Goal: Transaction & Acquisition: Purchase product/service

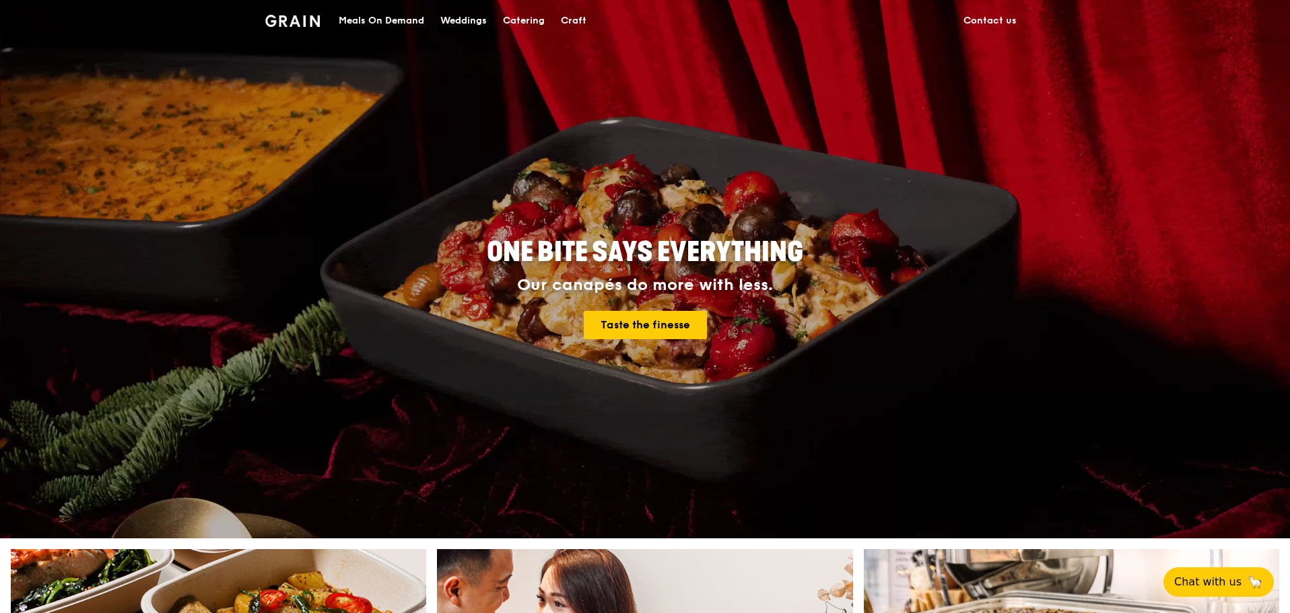
click at [398, 21] on div "Meals On Demand" at bounding box center [382, 21] width 86 height 40
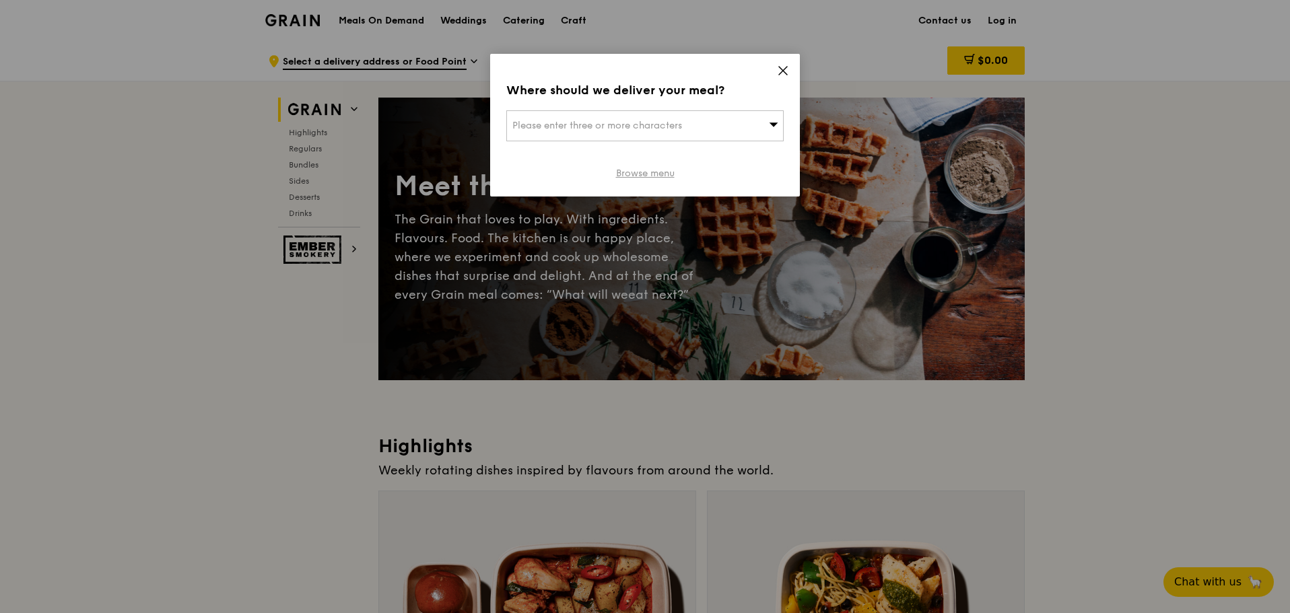
click at [651, 172] on link "Browse menu" at bounding box center [645, 173] width 59 height 13
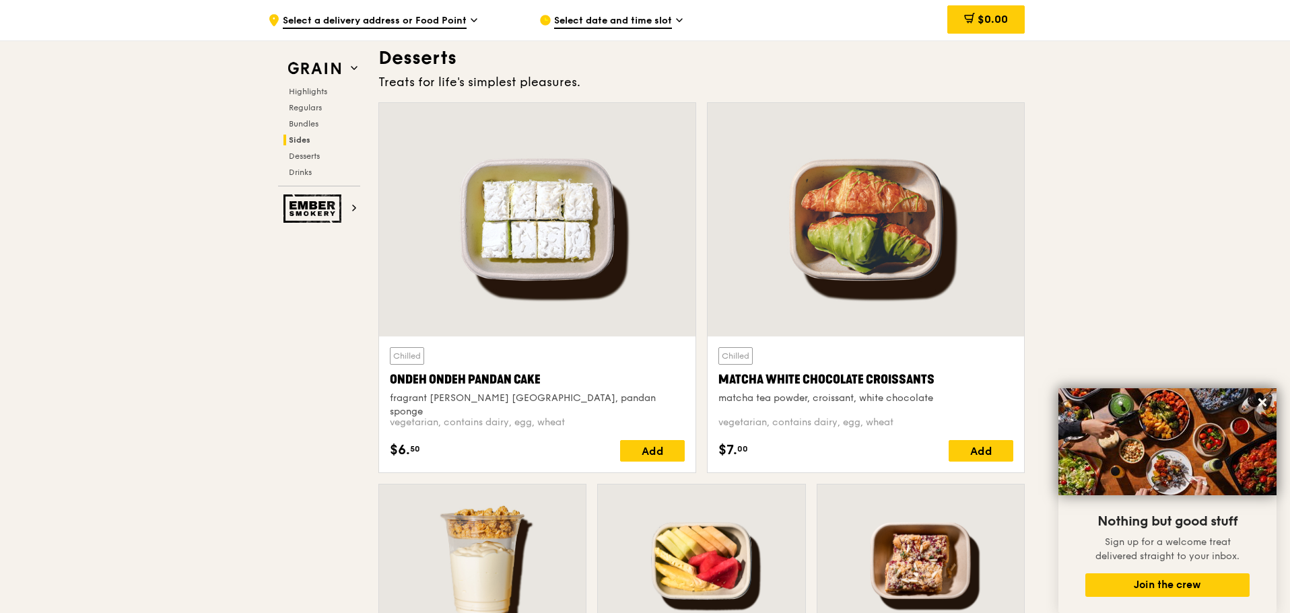
scroll to position [3636, 0]
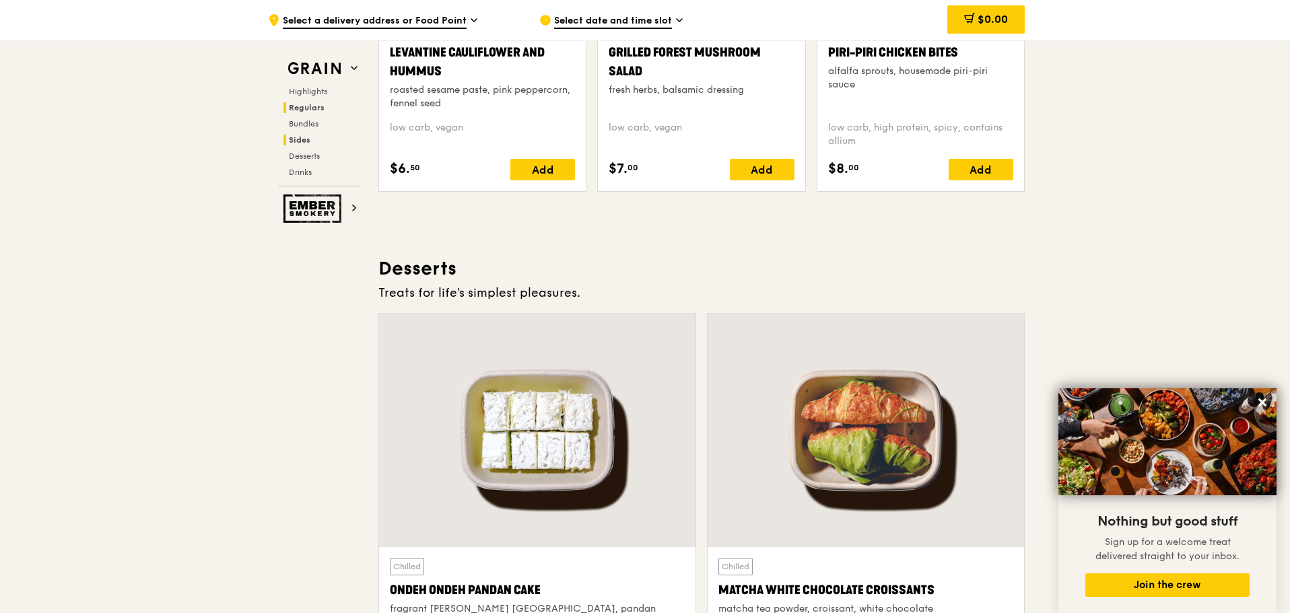
click at [311, 108] on span "Regulars" at bounding box center [307, 107] width 36 height 9
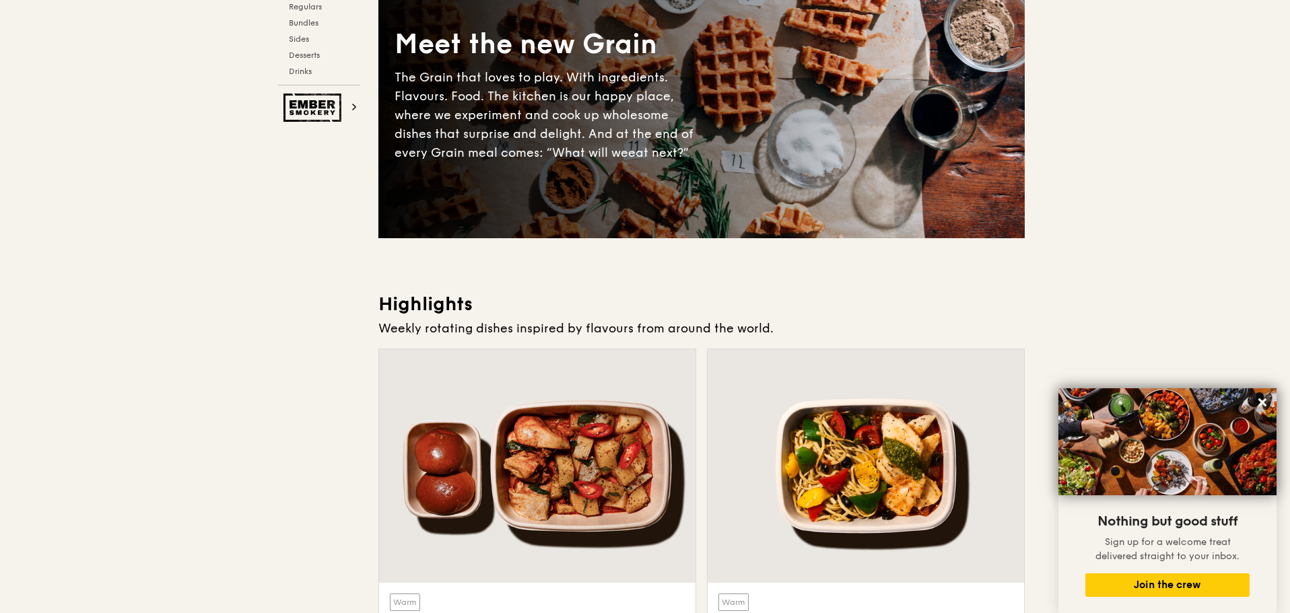
scroll to position [0, 0]
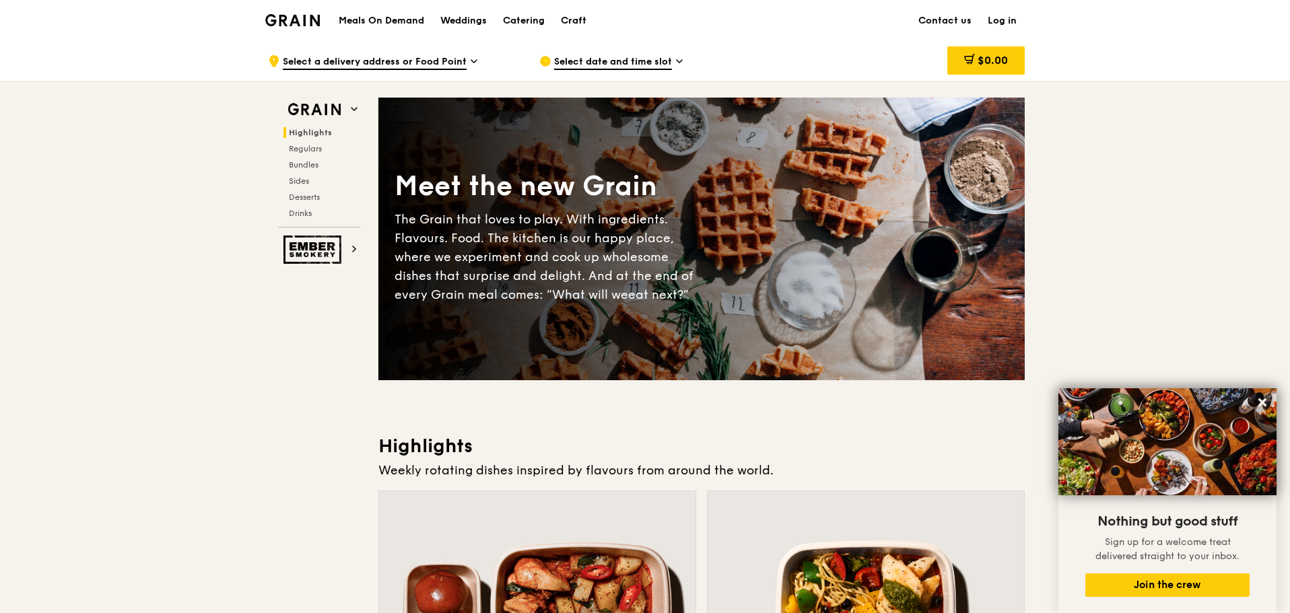
click at [393, 22] on h1 "Meals On Demand" at bounding box center [382, 20] width 86 height 13
click at [380, 20] on h1 "Meals On Demand" at bounding box center [382, 20] width 86 height 13
click at [400, 20] on h1 "Meals On Demand" at bounding box center [382, 20] width 86 height 13
click at [301, 24] on img at bounding box center [292, 20] width 55 height 12
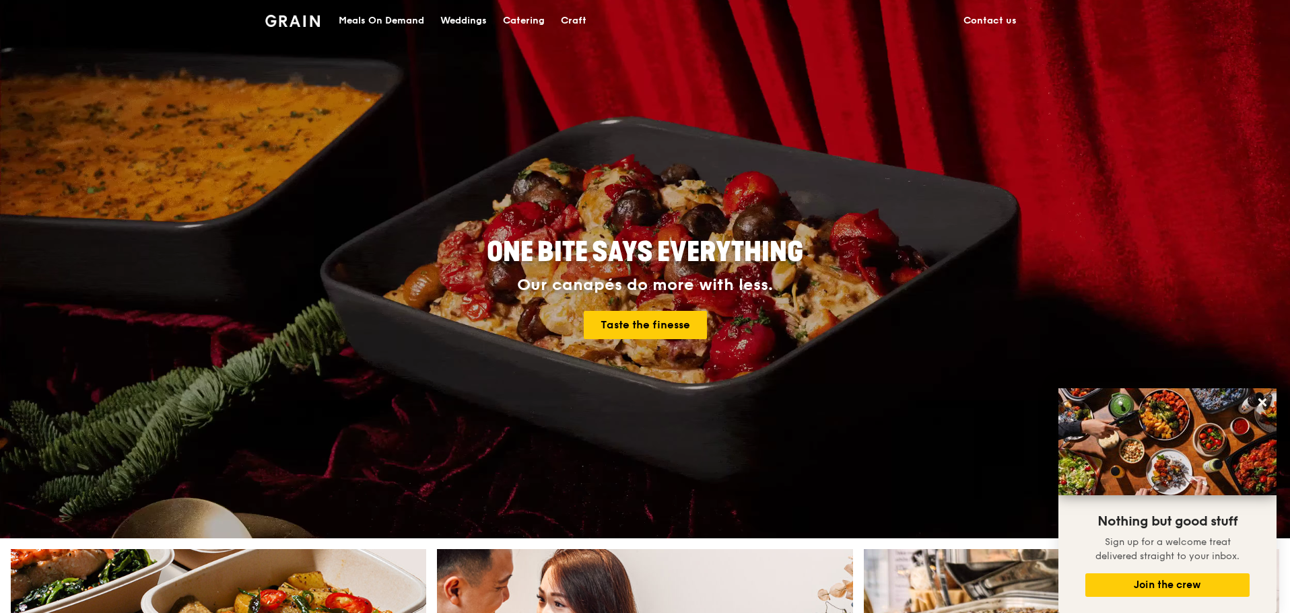
click at [401, 27] on div "Meals On Demand" at bounding box center [382, 21] width 86 height 40
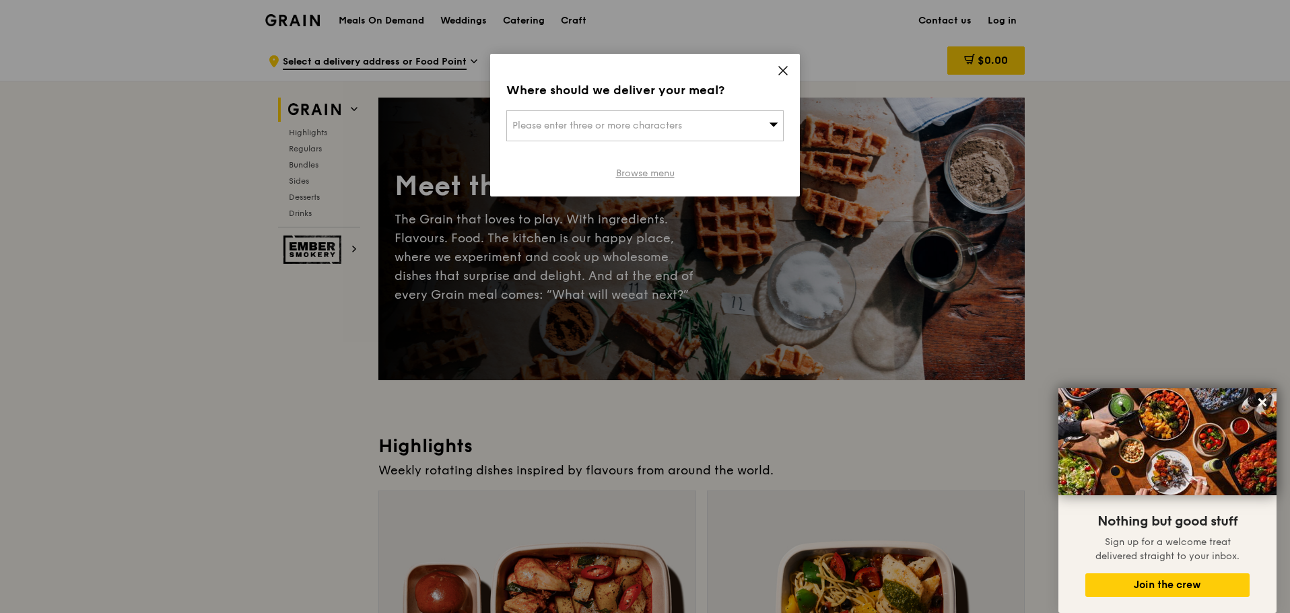
click at [655, 178] on link "Browse menu" at bounding box center [645, 173] width 59 height 13
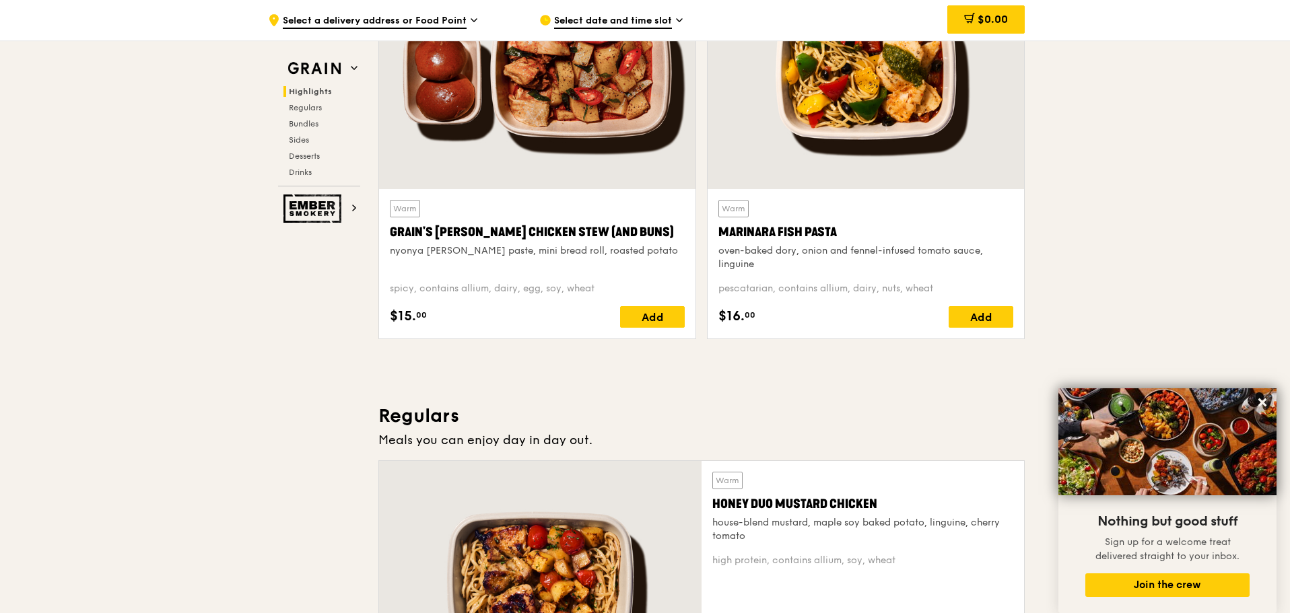
scroll to position [673, 0]
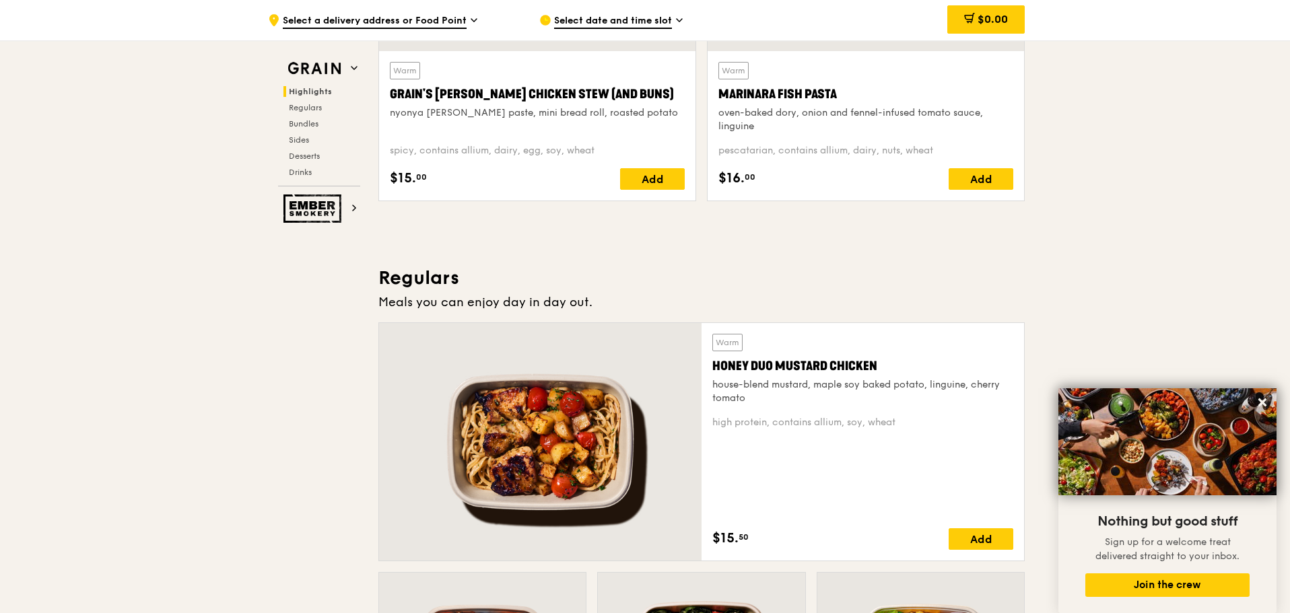
click at [431, 275] on h3 "Regulars" at bounding box center [701, 278] width 646 height 24
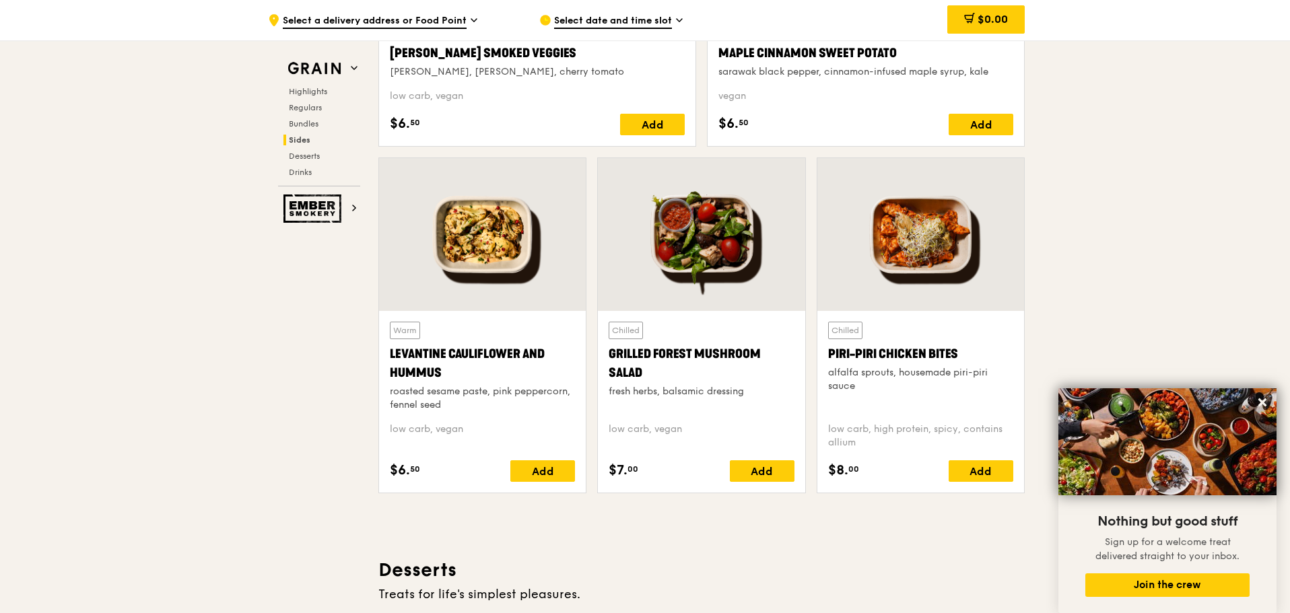
scroll to position [3232, 0]
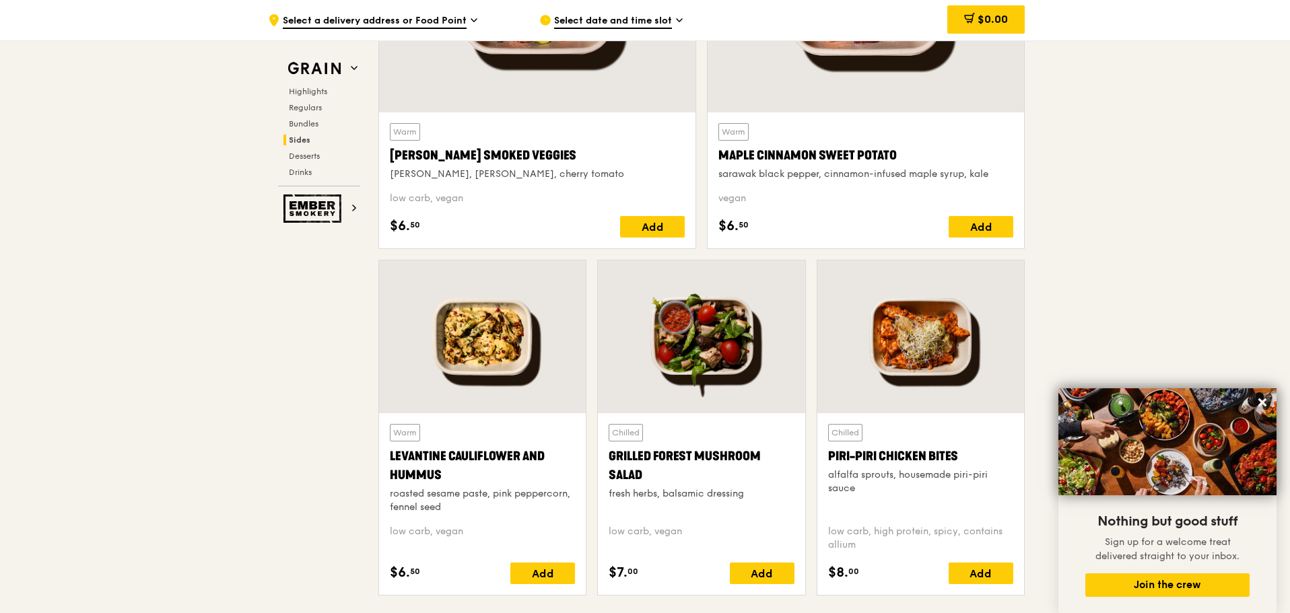
click at [475, 22] on icon at bounding box center [474, 20] width 7 height 12
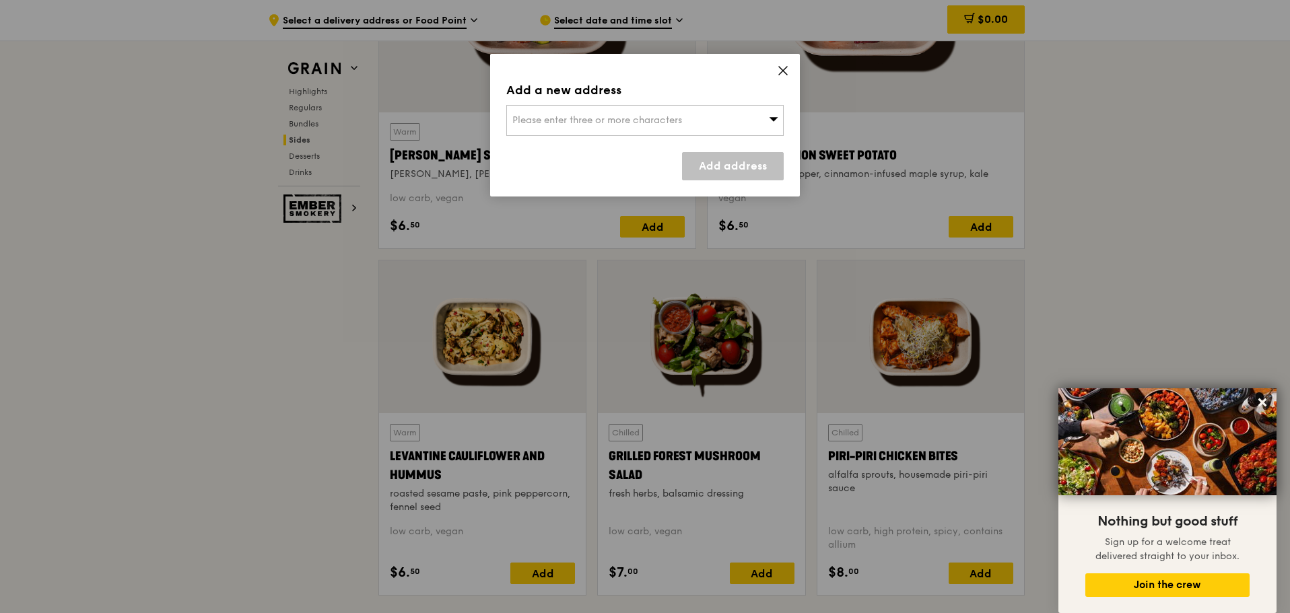
click at [775, 67] on div "Add a new address Please enter three or more characters Add address" at bounding box center [645, 125] width 310 height 143
click at [777, 73] on icon at bounding box center [783, 71] width 12 height 12
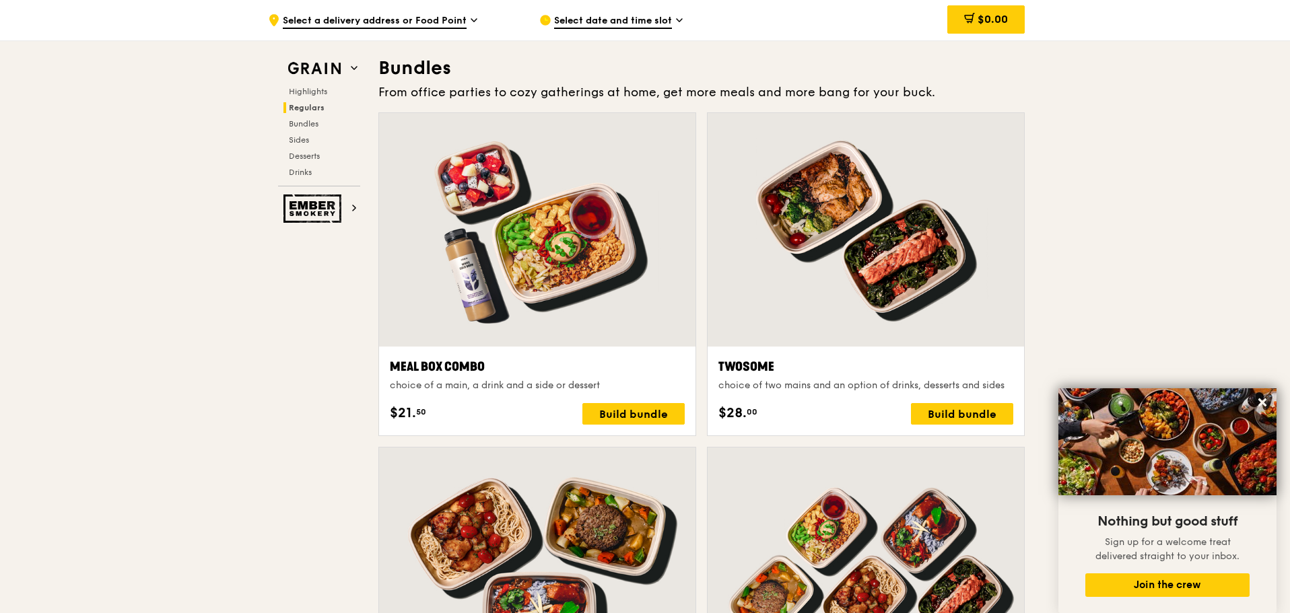
scroll to position [1684, 0]
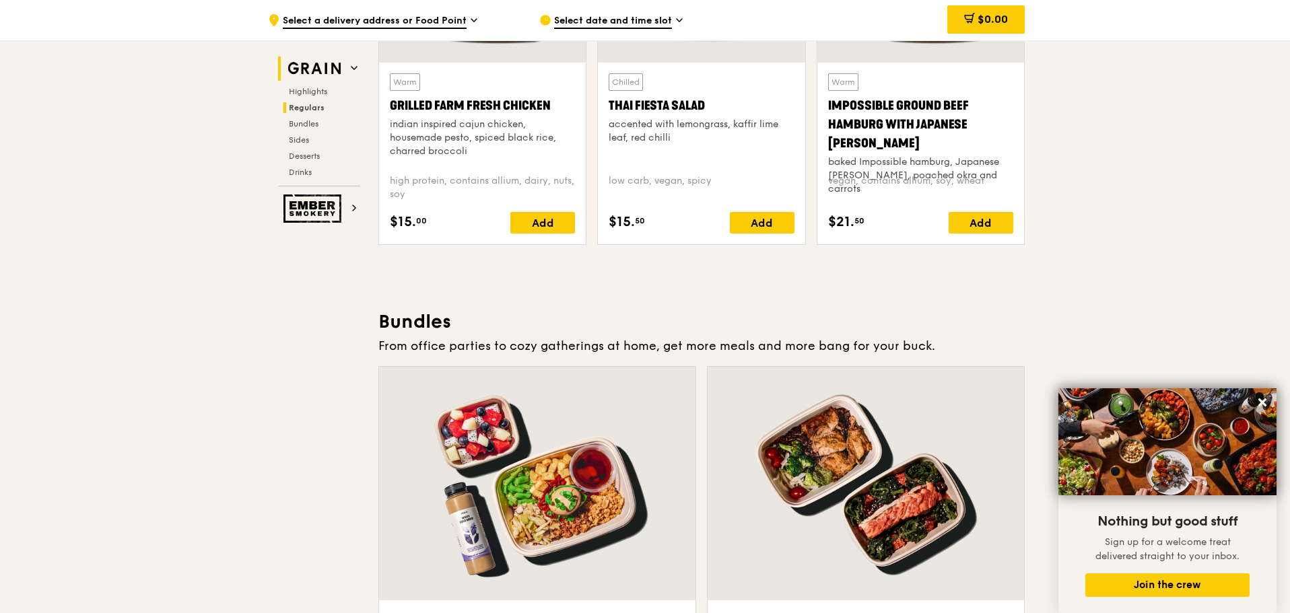
click at [354, 67] on icon at bounding box center [354, 68] width 7 height 7
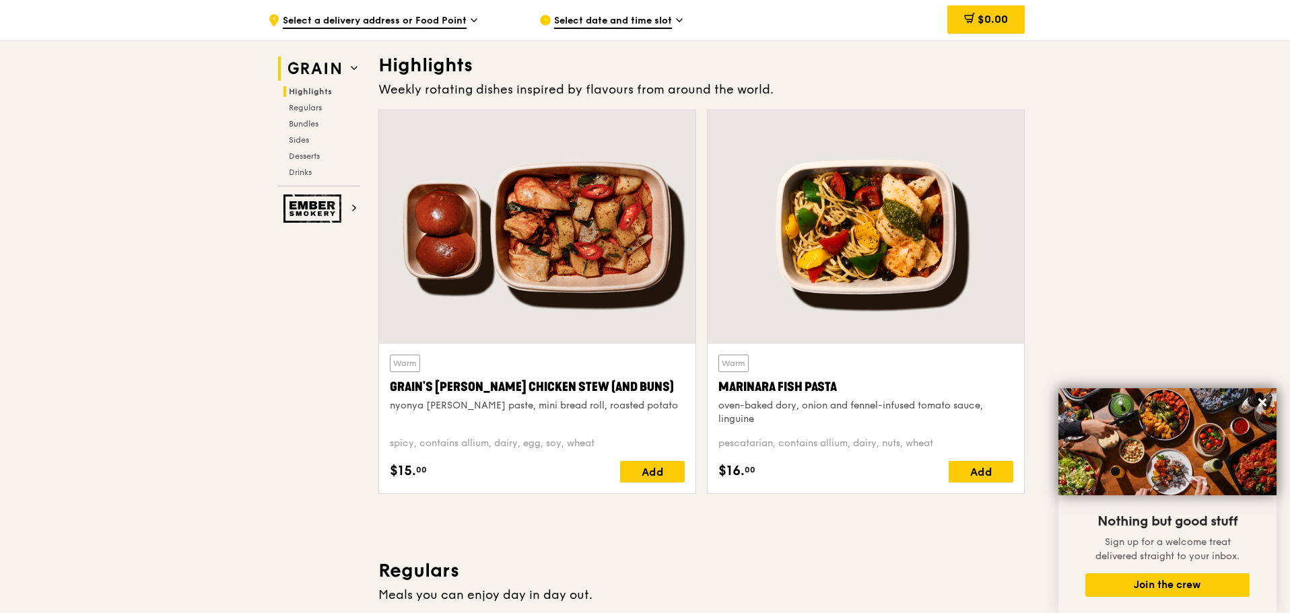
scroll to position [380, 0]
click at [312, 74] on img at bounding box center [315, 69] width 62 height 24
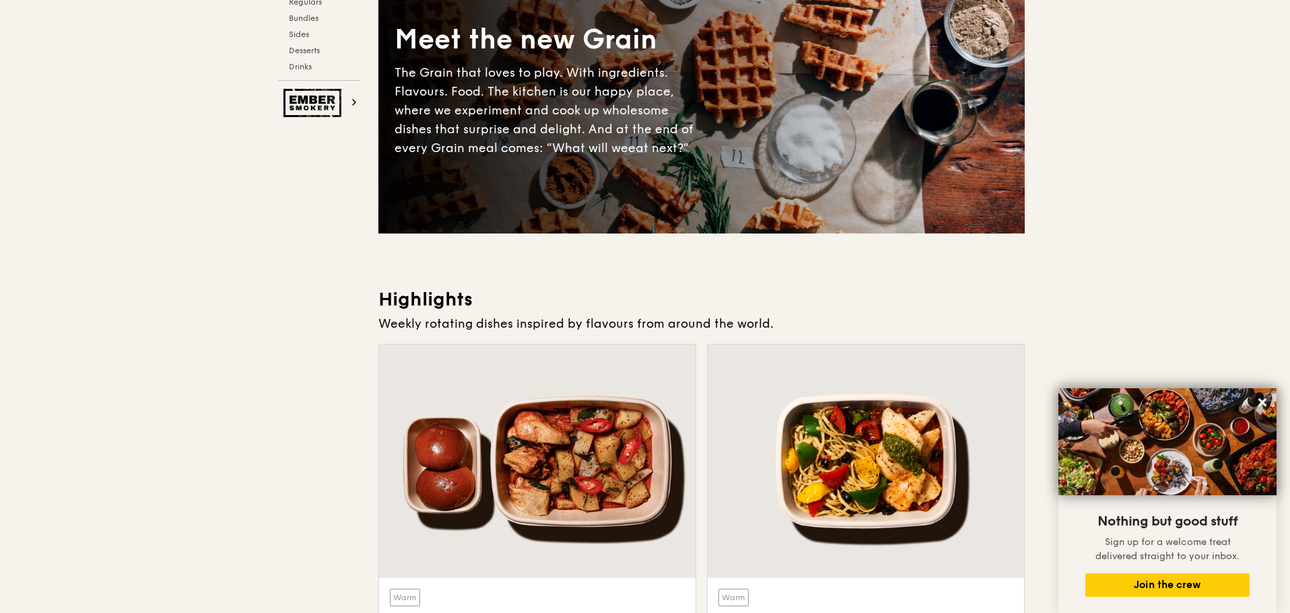
scroll to position [0, 0]
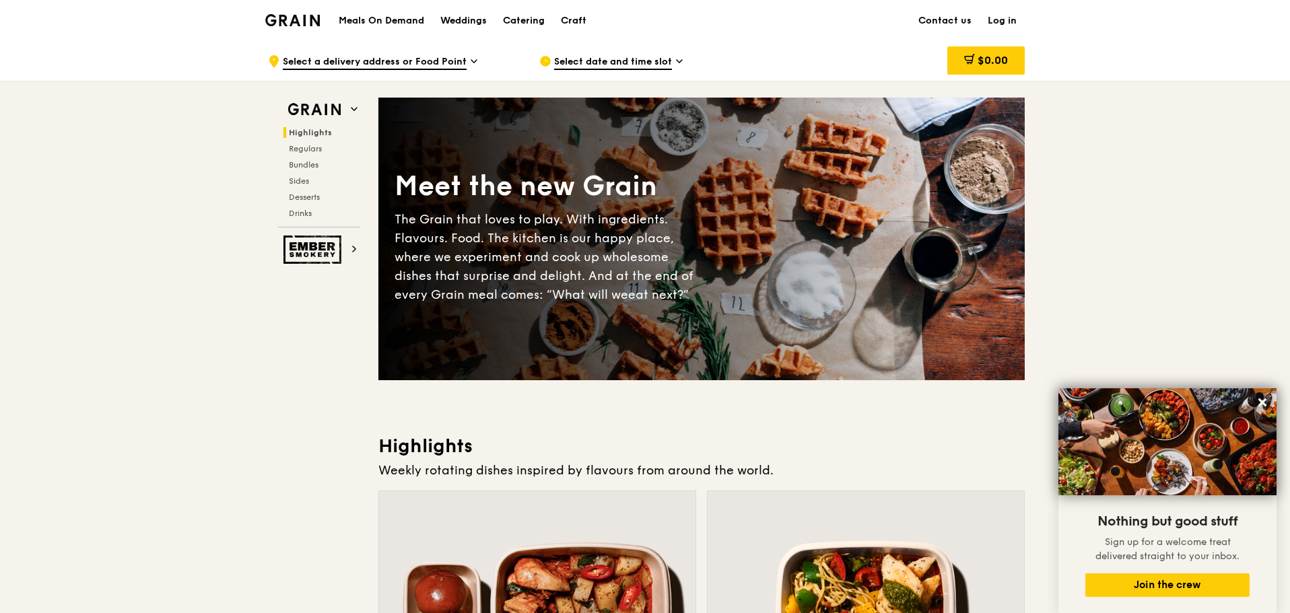
click at [304, 22] on img at bounding box center [292, 20] width 55 height 12
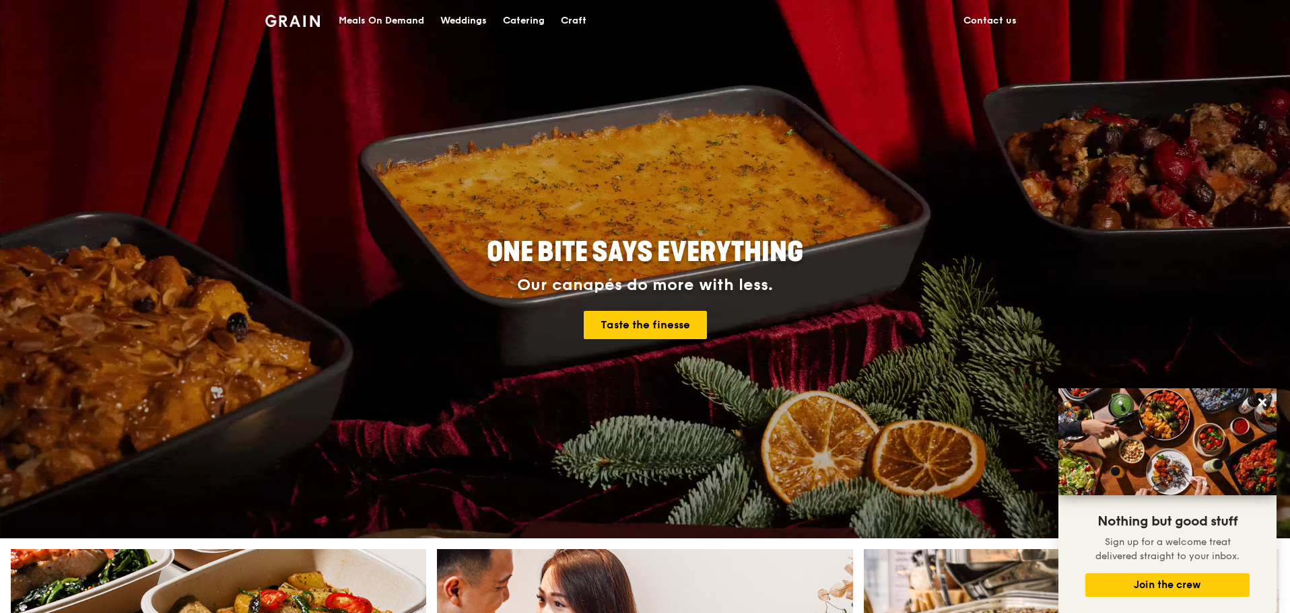
click at [371, 22] on div "Meals On Demand" at bounding box center [382, 21] width 86 height 40
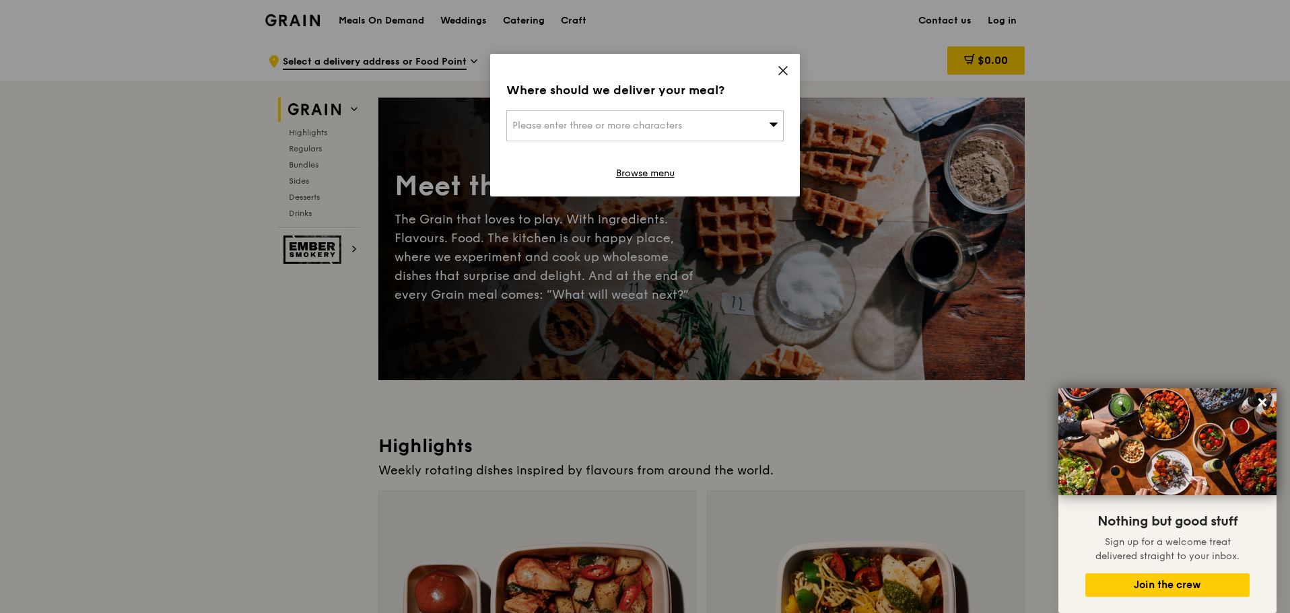
click at [772, 125] on icon at bounding box center [774, 125] width 9 height 4
click at [719, 131] on input "search" at bounding box center [645, 126] width 276 height 30
click at [786, 71] on icon at bounding box center [783, 71] width 12 height 12
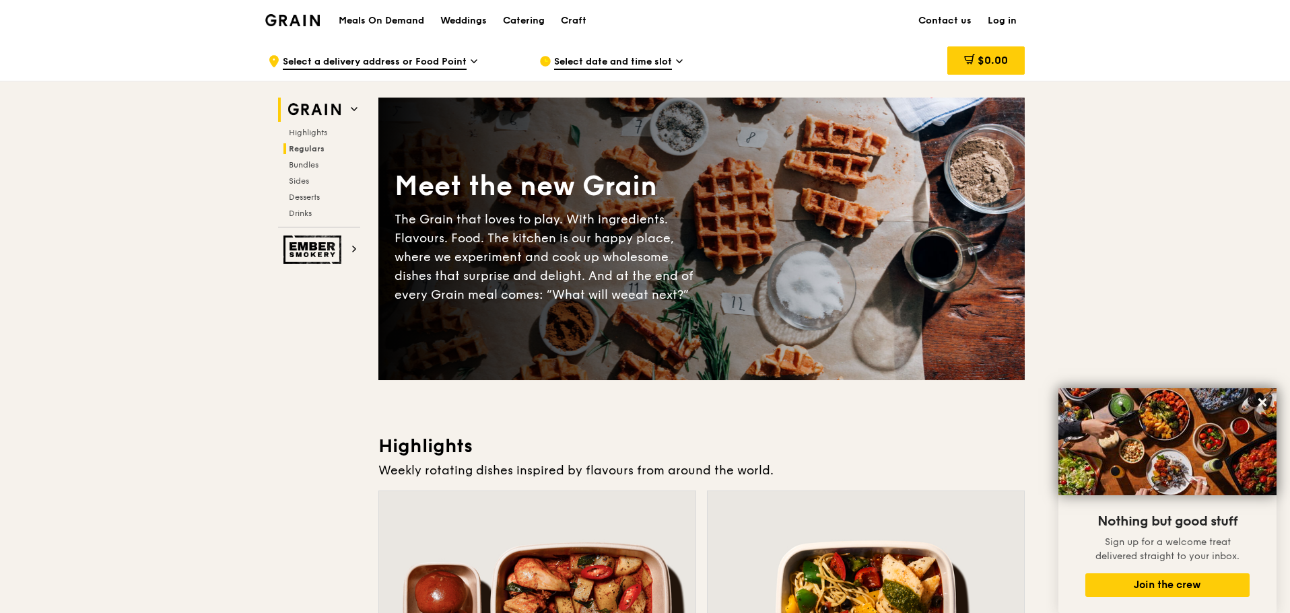
click at [310, 147] on span "Regulars" at bounding box center [307, 148] width 36 height 9
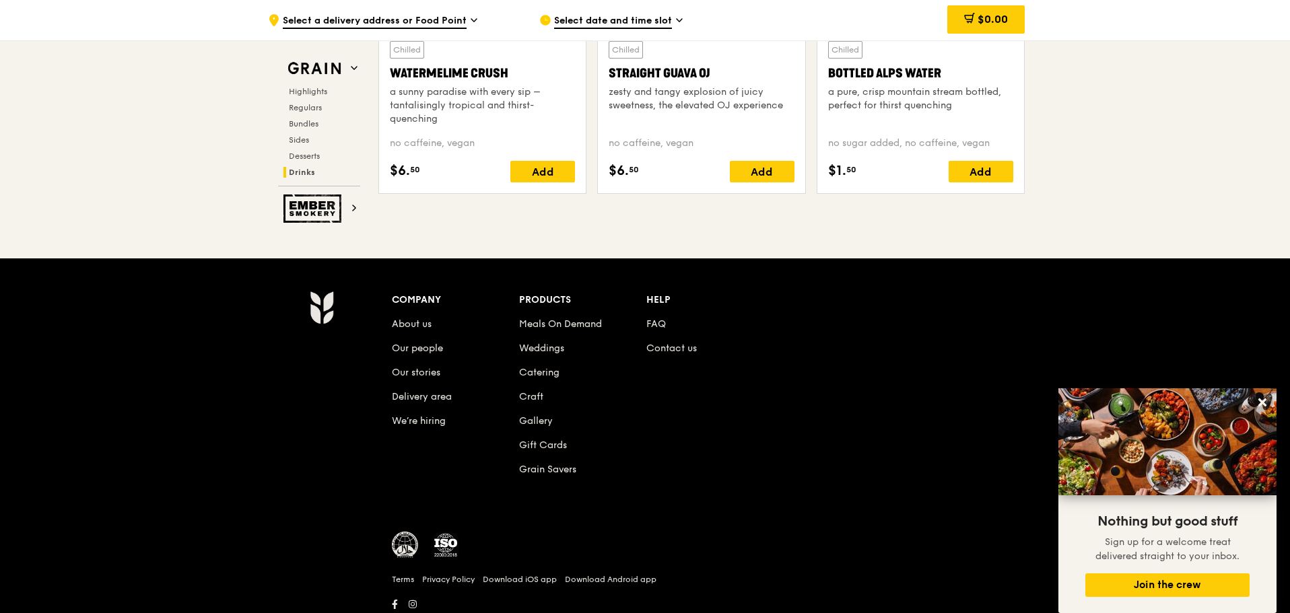
scroll to position [5498, 0]
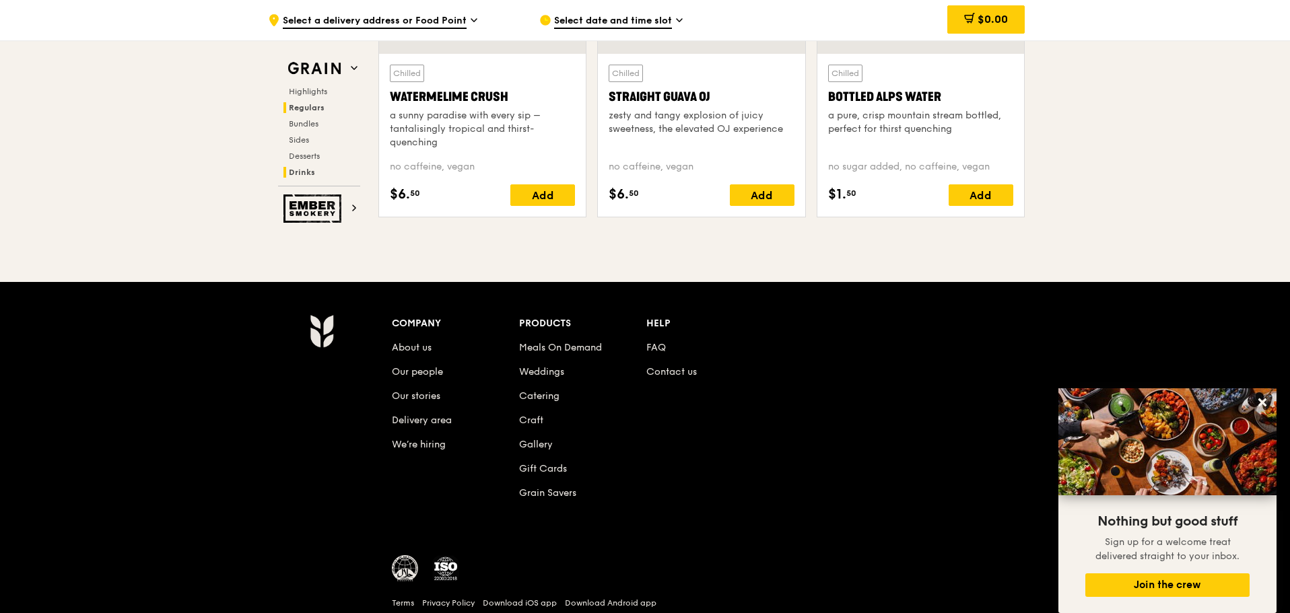
click at [318, 108] on span "Regulars" at bounding box center [307, 107] width 36 height 9
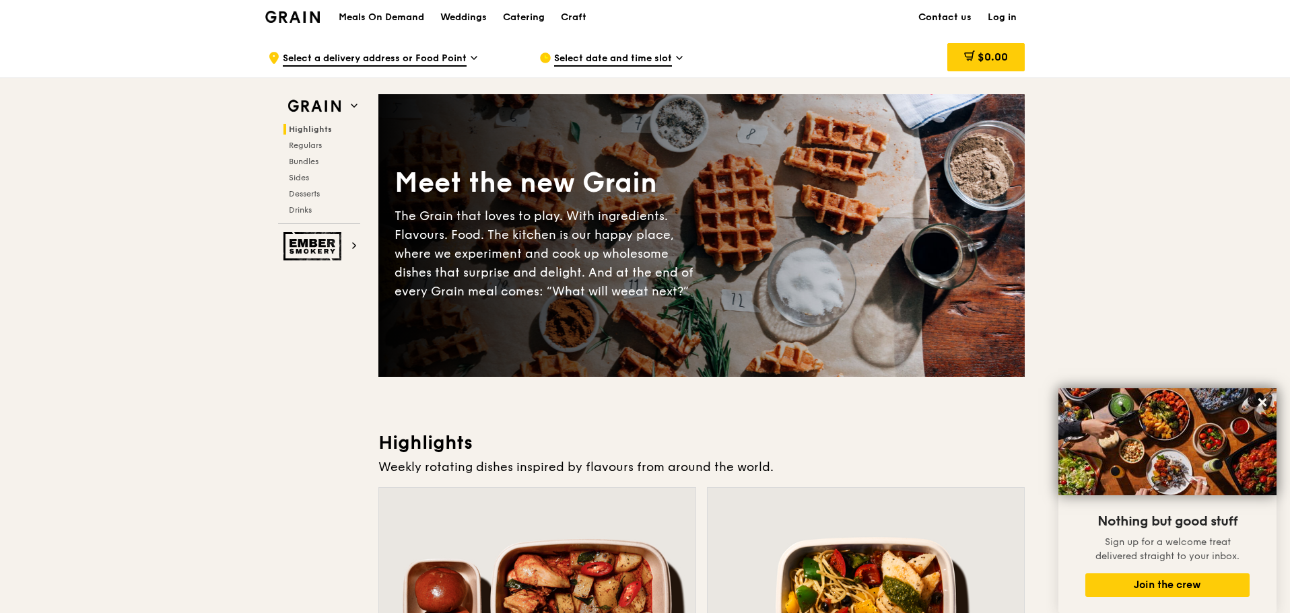
scroll to position [0, 0]
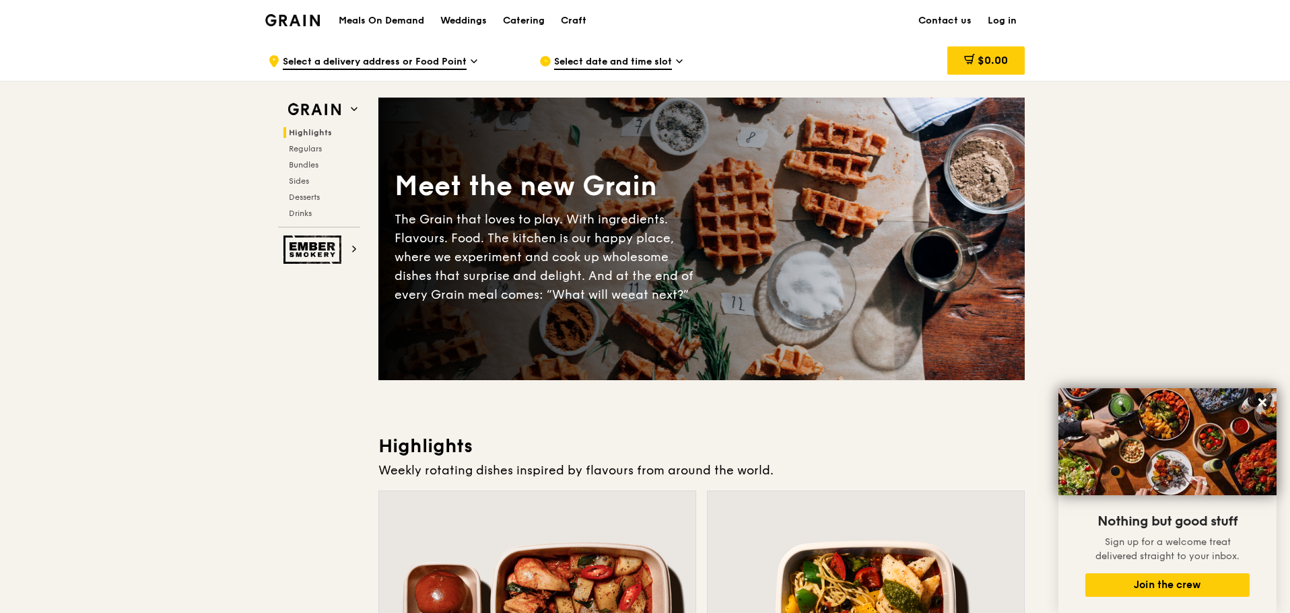
click at [363, 18] on h1 "Meals On Demand" at bounding box center [382, 20] width 86 height 13
click at [399, 18] on h1 "Meals On Demand" at bounding box center [382, 20] width 86 height 13
click at [587, 22] on div "Craft" at bounding box center [574, 21] width 26 height 40
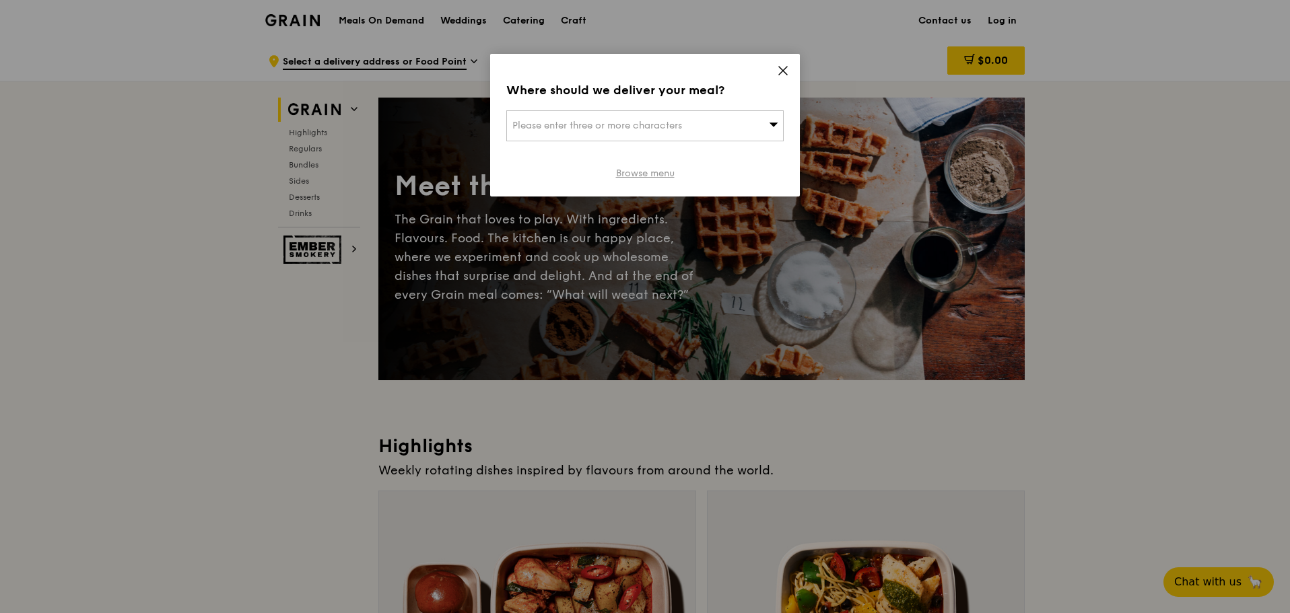
click at [659, 173] on link "Browse menu" at bounding box center [645, 173] width 59 height 13
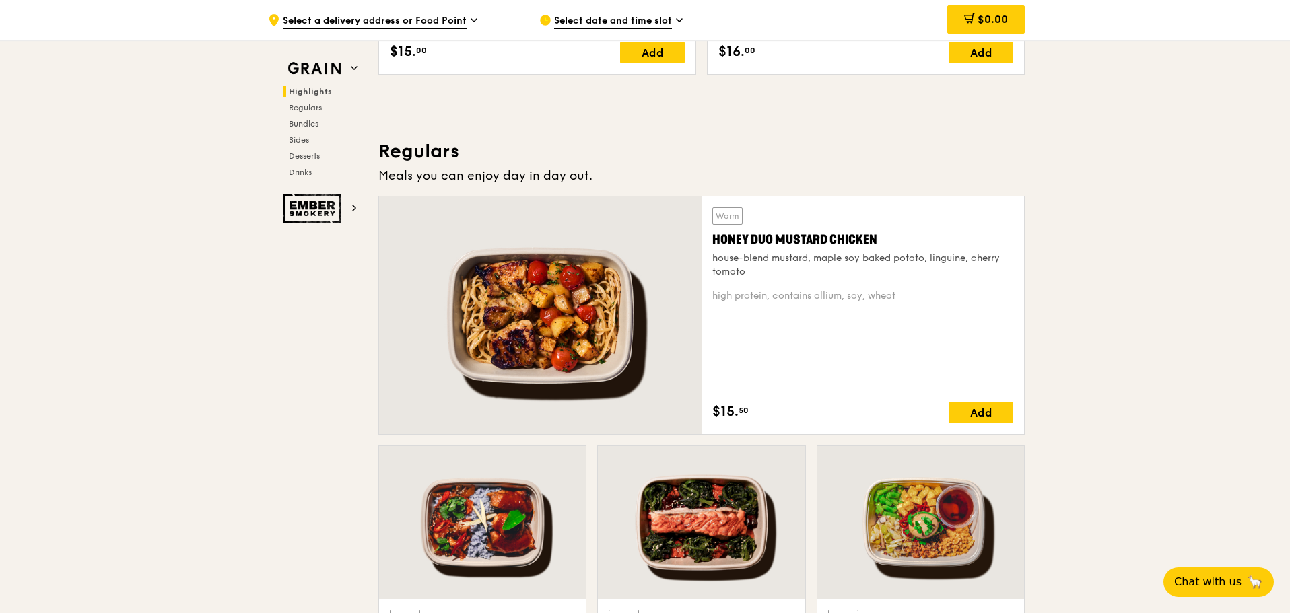
scroll to position [943, 0]
